Goal: Transaction & Acquisition: Purchase product/service

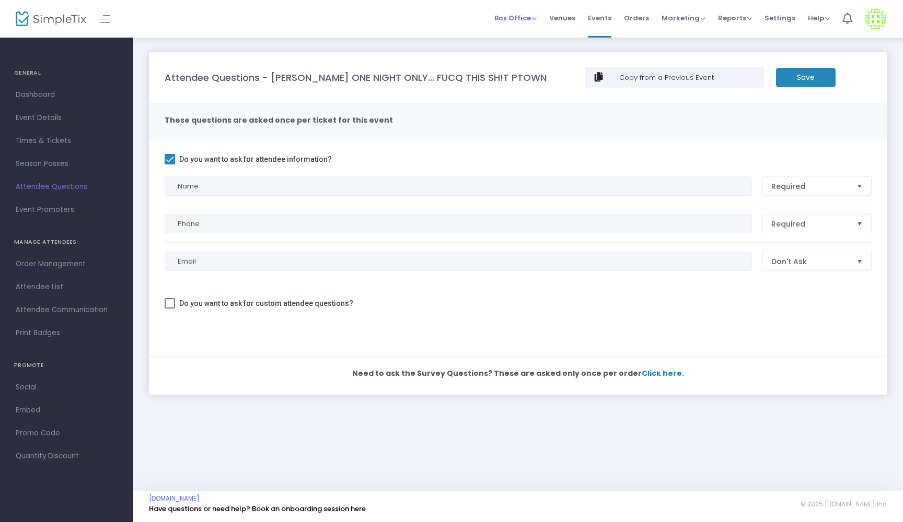
click at [531, 20] on span "Box Office" at bounding box center [515, 18] width 42 height 10
click at [516, 36] on li "Sell Tickets" at bounding box center [531, 35] width 75 height 20
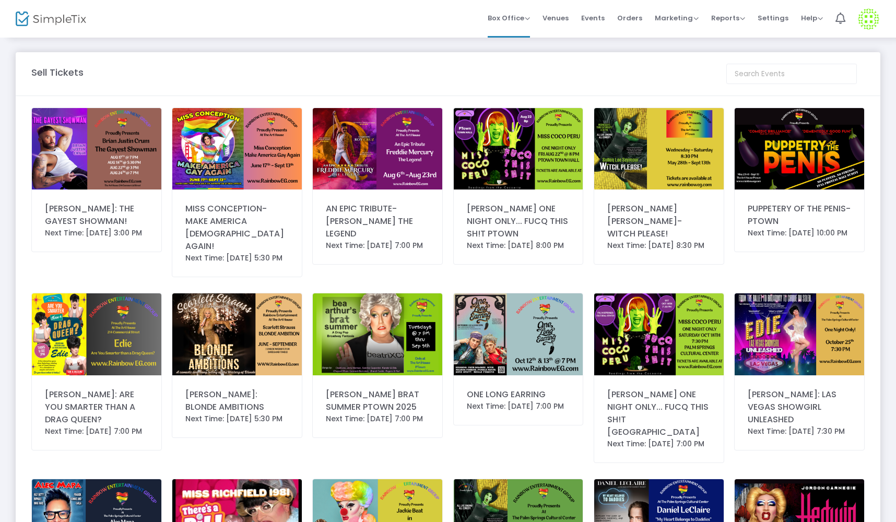
click at [505, 165] on img at bounding box center [519, 148] width 130 height 81
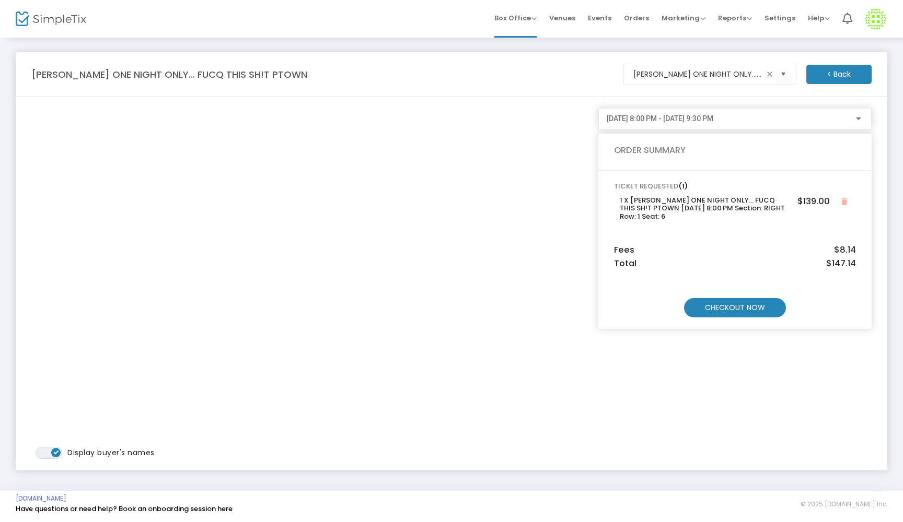
click at [757, 307] on m-button "CHECKOUT NOW" at bounding box center [735, 307] width 102 height 19
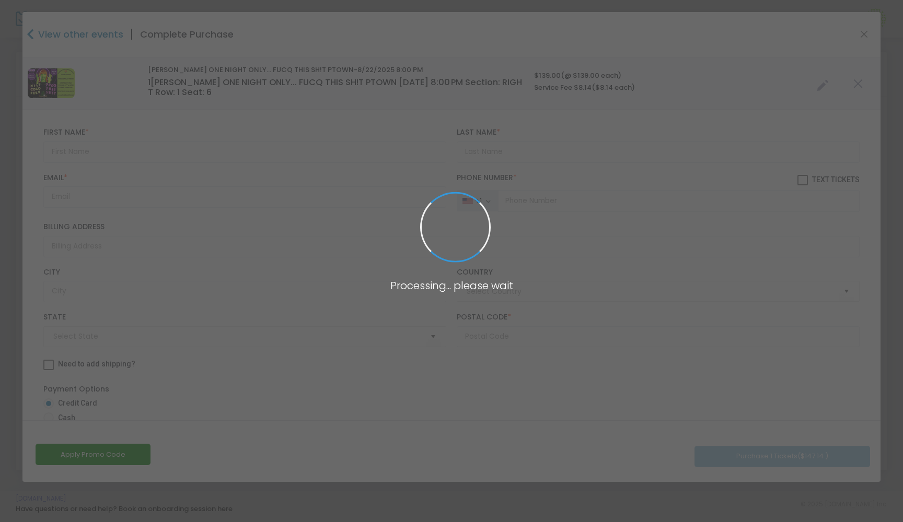
type input "[GEOGRAPHIC_DATA]"
type input "[US_STATE]"
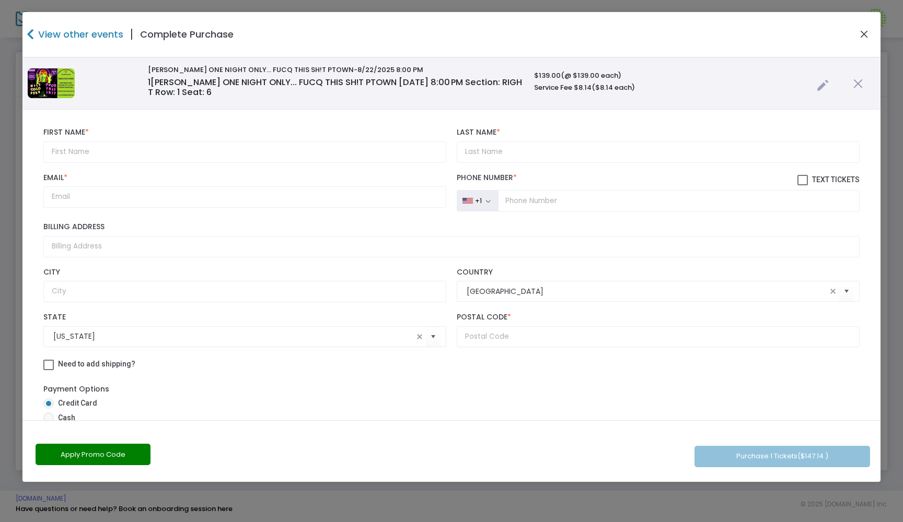
click at [864, 37] on button "Close" at bounding box center [864, 35] width 14 height 14
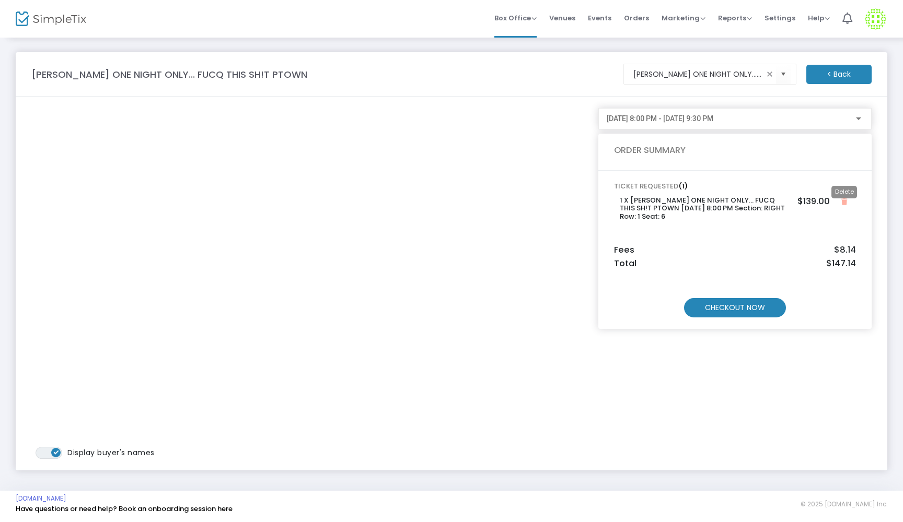
click at [842, 203] on icon "Close" at bounding box center [844, 201] width 6 height 7
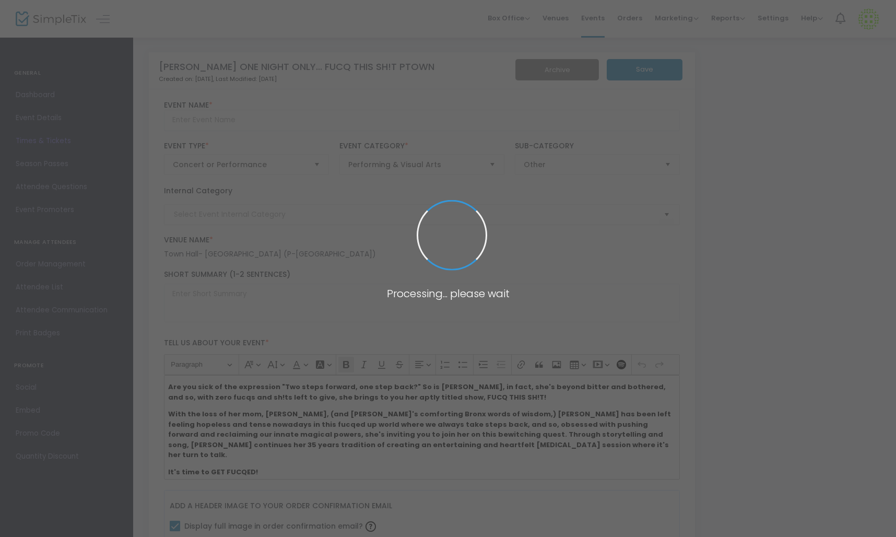
type input "[PERSON_NAME] ONE NIGHT ONLY... FUCQ THIS SH!T PTOWN"
type textarea "Are you sick of the expression "Two steps forward, one step back?" So is Coco, …"
checkbox input "true"
type input "Buy Tickets"
